Goal: Information Seeking & Learning: Learn about a topic

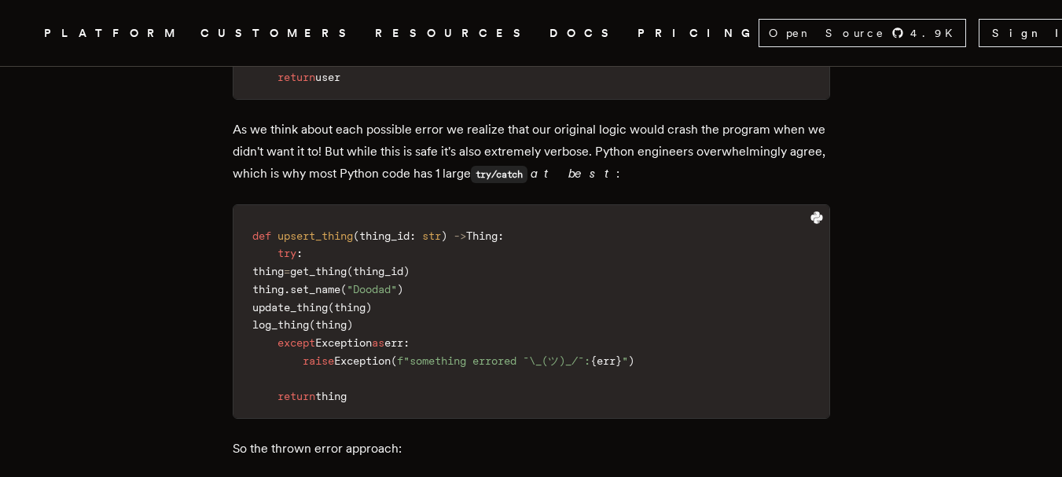
scroll to position [2305, 0]
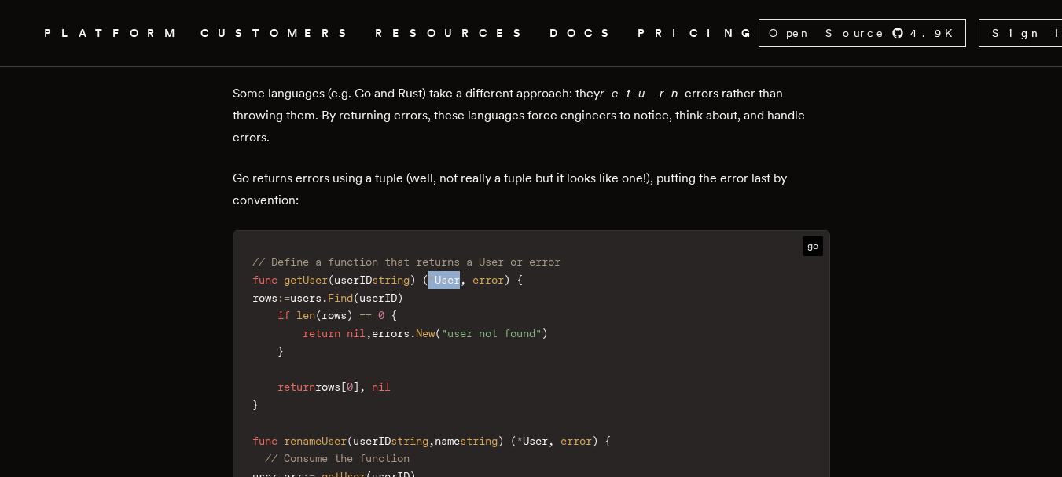
drag, startPoint x: 450, startPoint y: 205, endPoint x: 484, endPoint y: 216, distance: 35.5
click at [484, 240] on code "// Define a function that returns a User or error func getUser ( userID string …" at bounding box center [531, 431] width 596 height 383
click at [586, 240] on code "// Define a function that returns a User or error func getUser ( userID string …" at bounding box center [531, 431] width 596 height 383
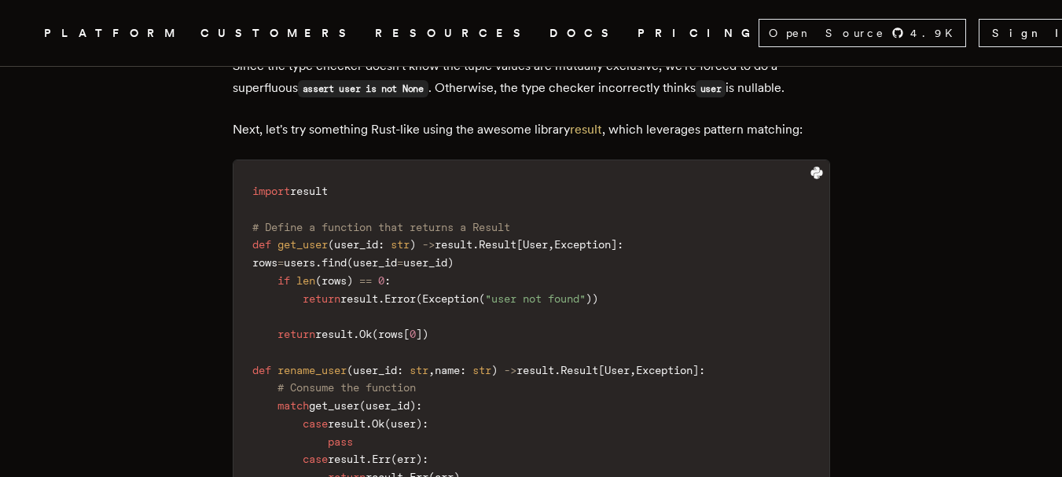
scroll to position [3350, 0]
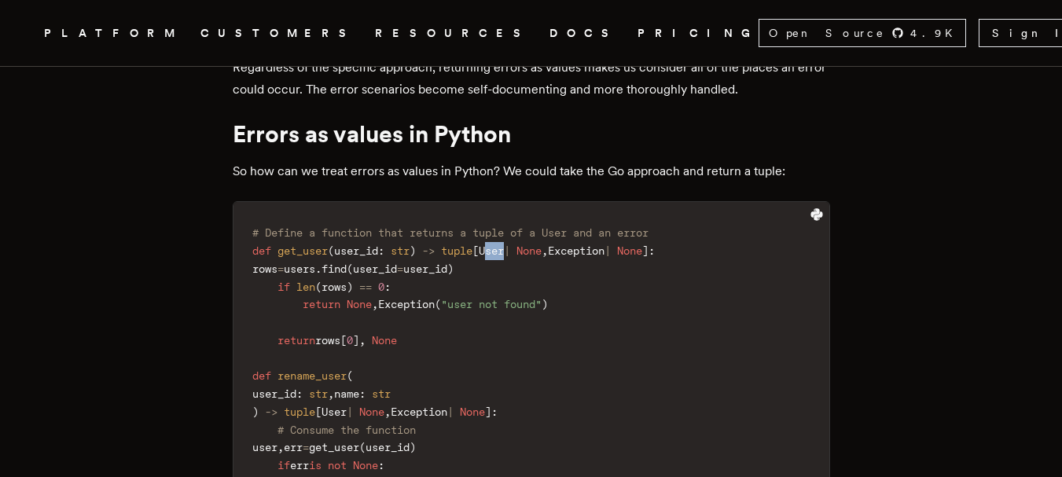
drag, startPoint x: 523, startPoint y: 185, endPoint x: 505, endPoint y: 189, distance: 19.4
click at [504, 244] on span "User" at bounding box center [491, 250] width 25 height 13
click at [541, 244] on span "None" at bounding box center [528, 250] width 25 height 13
click at [603, 244] on span "Exception" at bounding box center [576, 250] width 57 height 13
click at [541, 244] on span "None" at bounding box center [528, 250] width 25 height 13
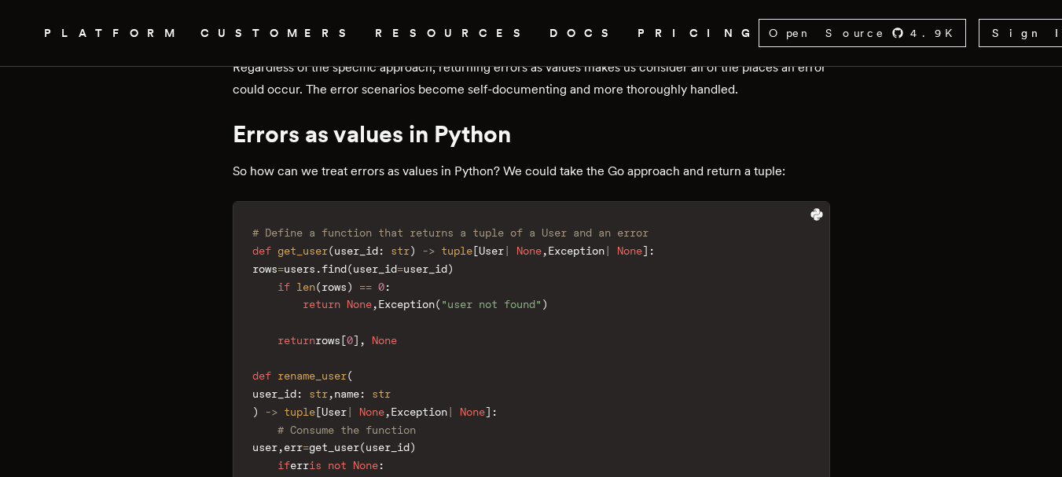
click at [637, 220] on code "# Define a function that returns a tuple of a User and an error def get_user ( …" at bounding box center [531, 411] width 596 height 401
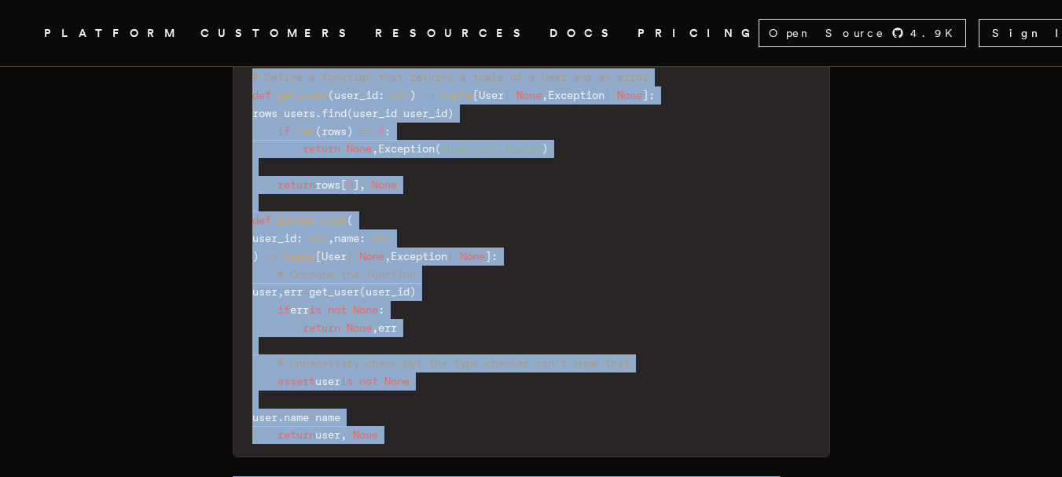
scroll to position [3540, 0]
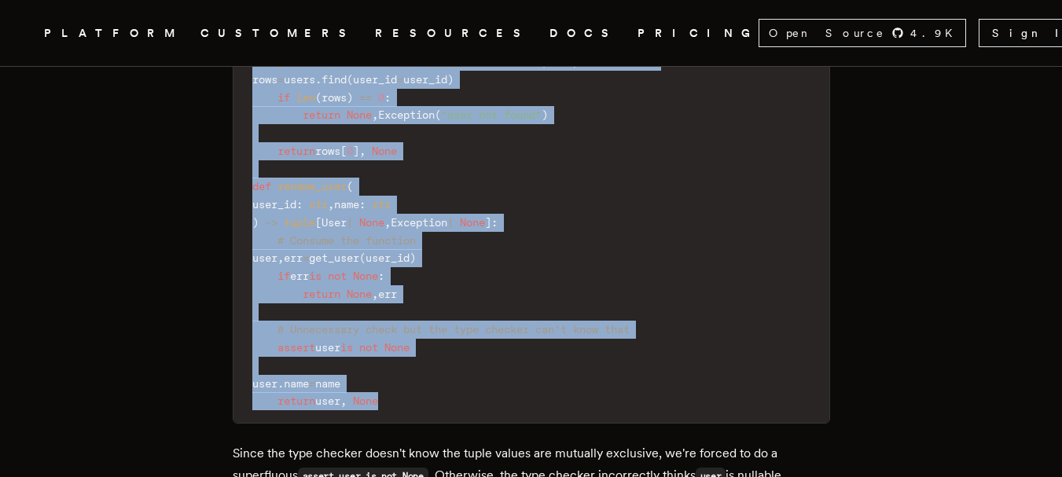
drag, startPoint x: 251, startPoint y: 160, endPoint x: 538, endPoint y: 333, distance: 334.7
click at [538, 333] on code "# Define a function that returns a tuple of a User and an error def get_user ( …" at bounding box center [531, 222] width 596 height 401
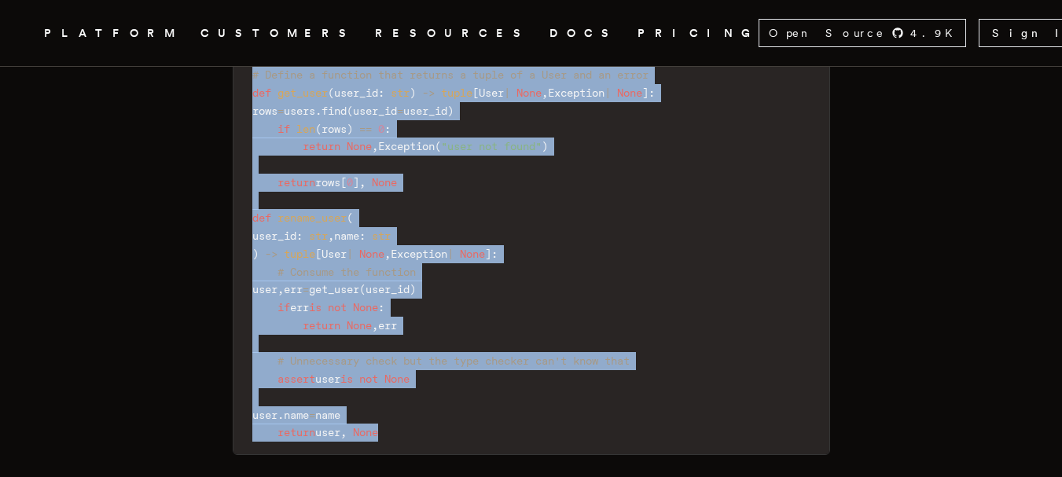
scroll to position [3477, 0]
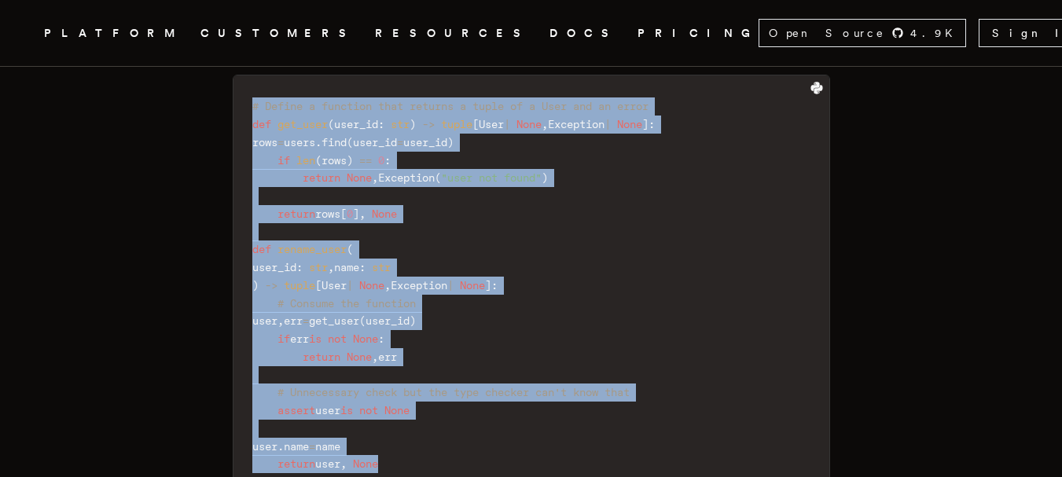
copy code "# Define a function that returns a tuple of a User and an error def get_user ( …"
